Goal: Register for event/course

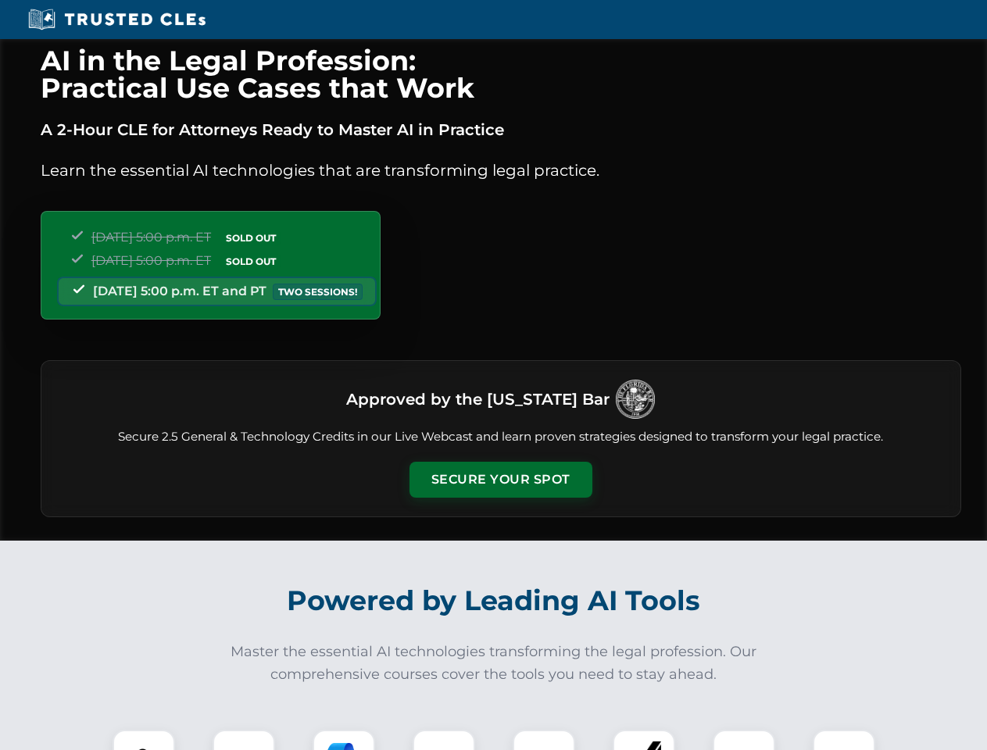
click at [500, 480] on button "Secure Your Spot" at bounding box center [500, 480] width 183 height 36
click at [144, 740] on img at bounding box center [143, 760] width 45 height 45
